Goal: Information Seeking & Learning: Learn about a topic

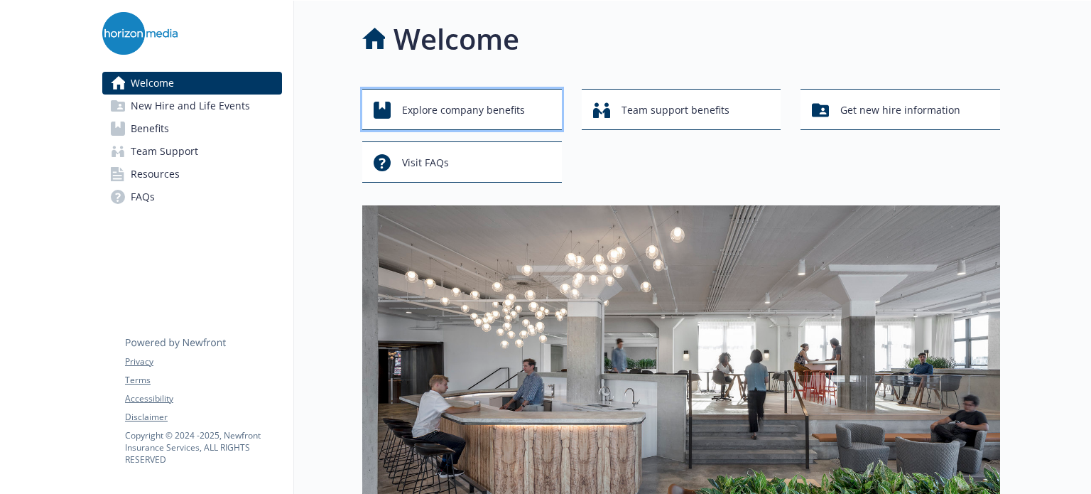
click at [456, 109] on span "Explore company benefits" at bounding box center [463, 110] width 123 height 27
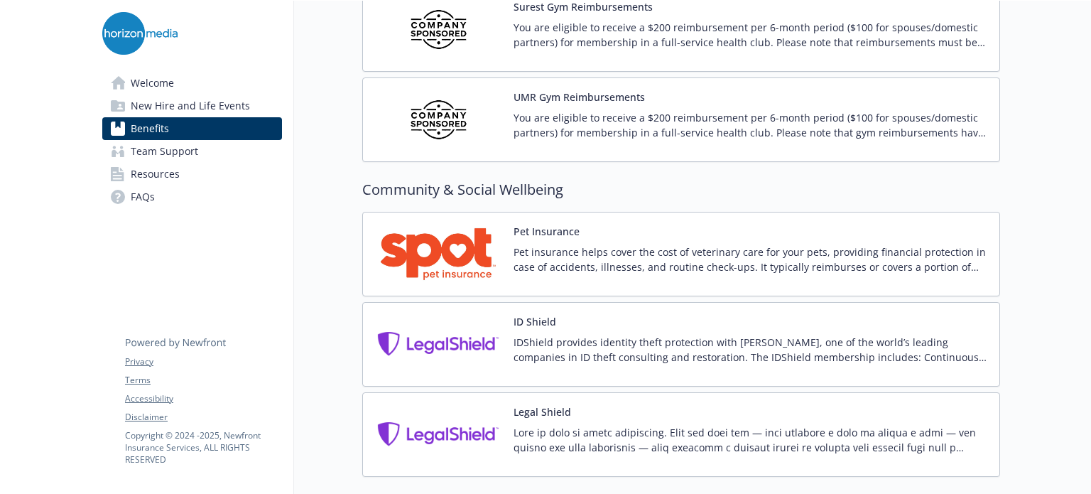
scroll to position [3627, 0]
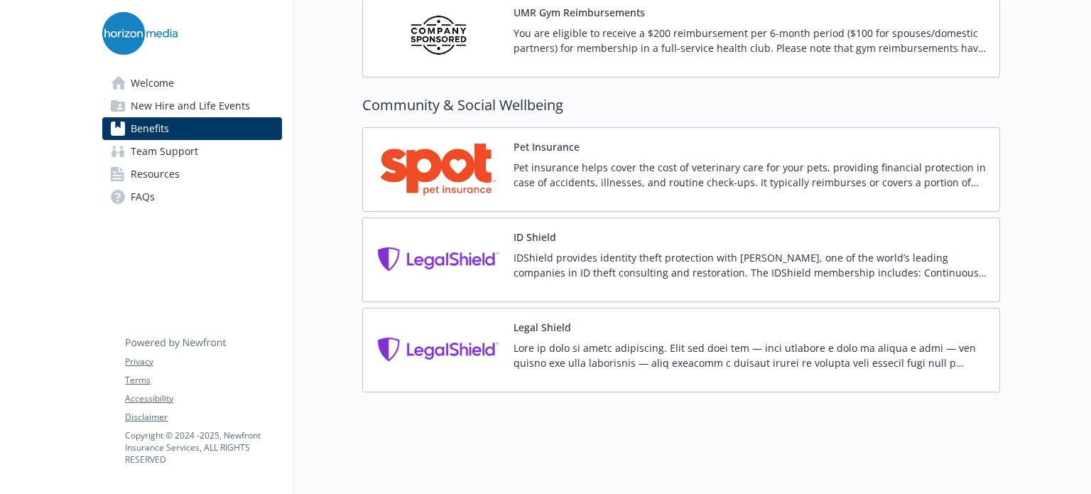
click at [247, 108] on link "New Hire and Life Events" at bounding box center [192, 106] width 180 height 23
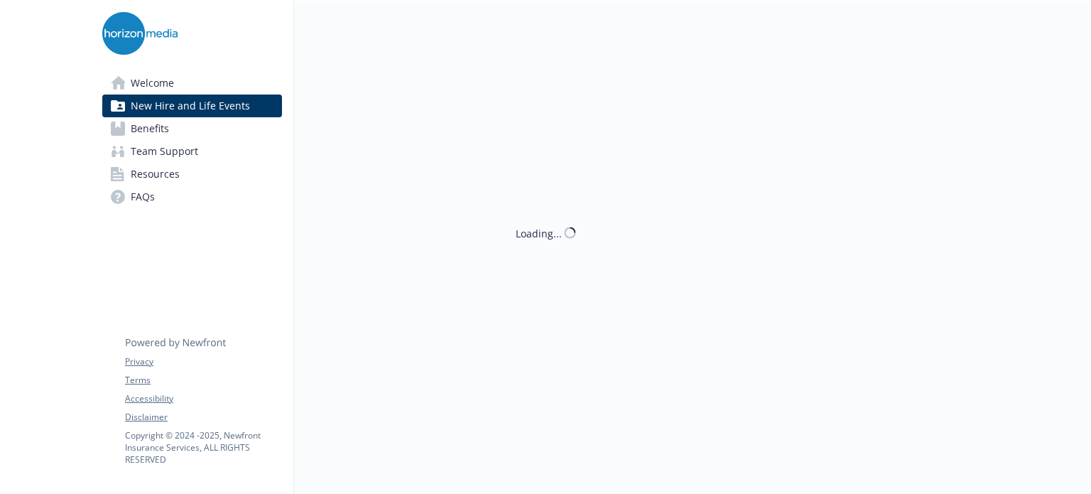
scroll to position [943, 0]
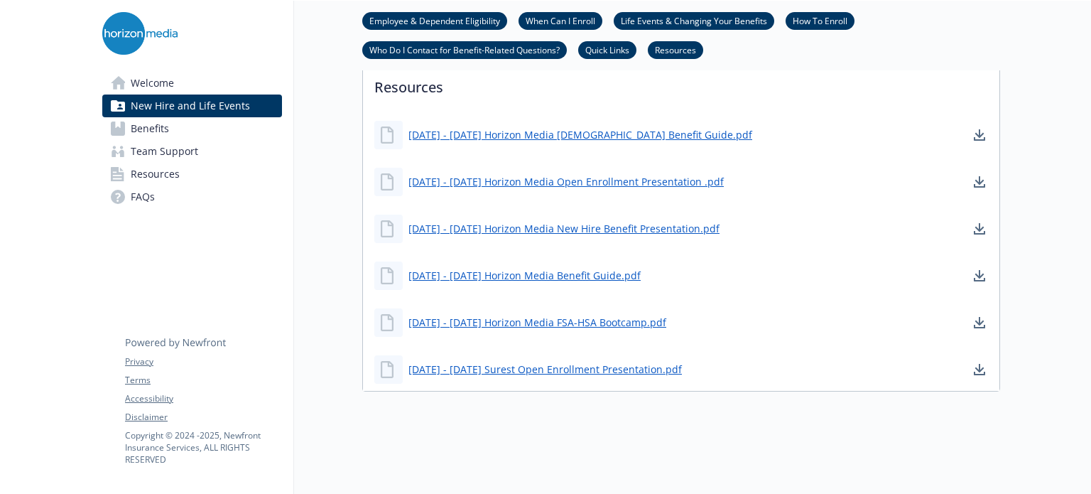
click at [136, 82] on span "Welcome" at bounding box center [152, 83] width 43 height 23
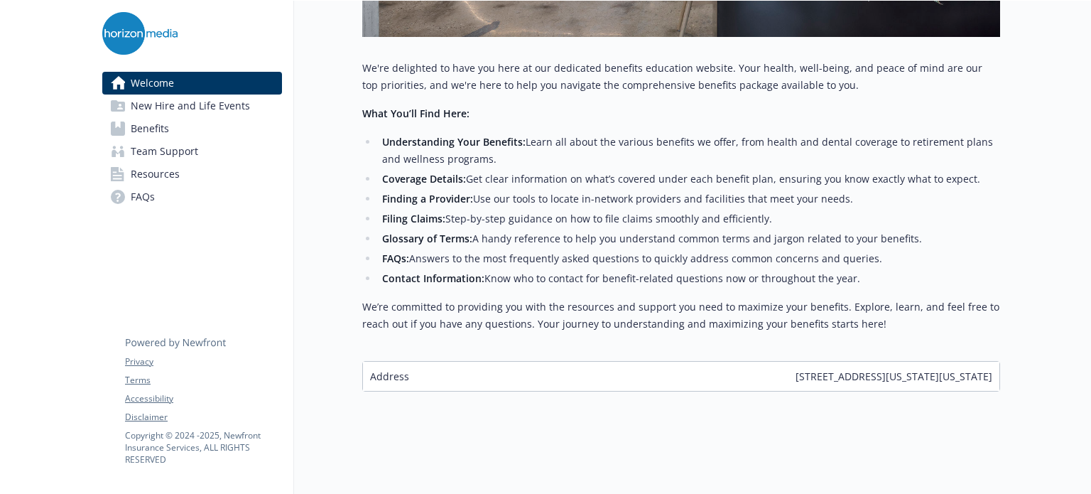
click at [171, 126] on link "Benefits" at bounding box center [192, 128] width 180 height 23
